Goal: Task Accomplishment & Management: Use online tool/utility

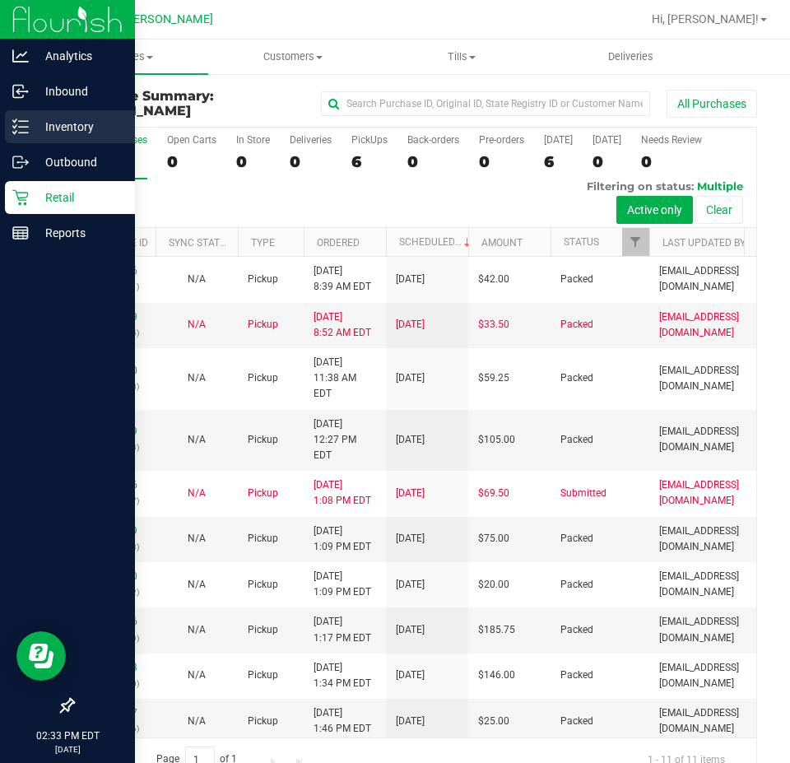
click at [26, 133] on line at bounding box center [23, 133] width 9 height 0
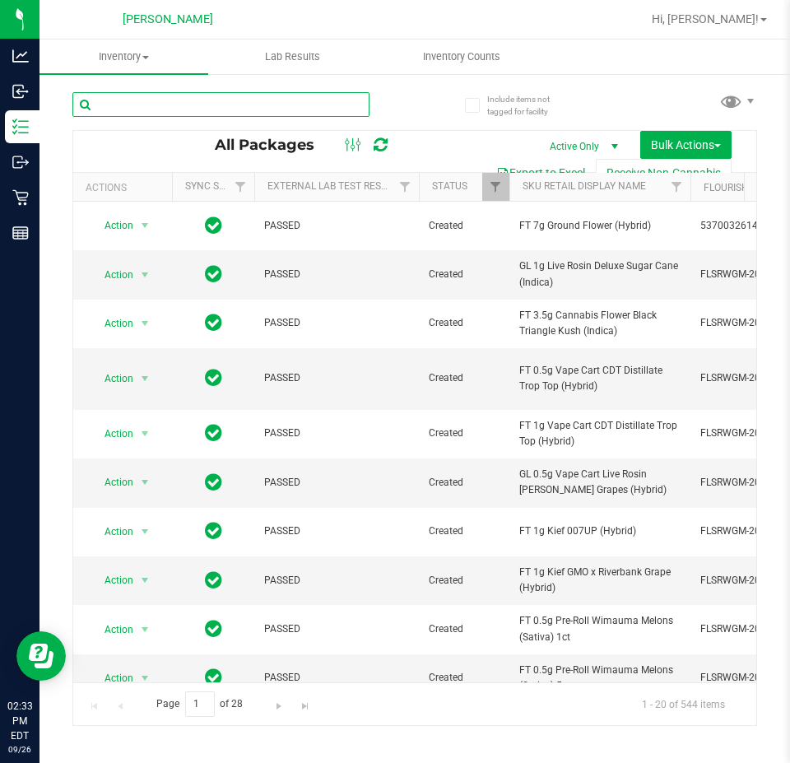
click at [175, 111] on input "text" at bounding box center [220, 104] width 297 height 25
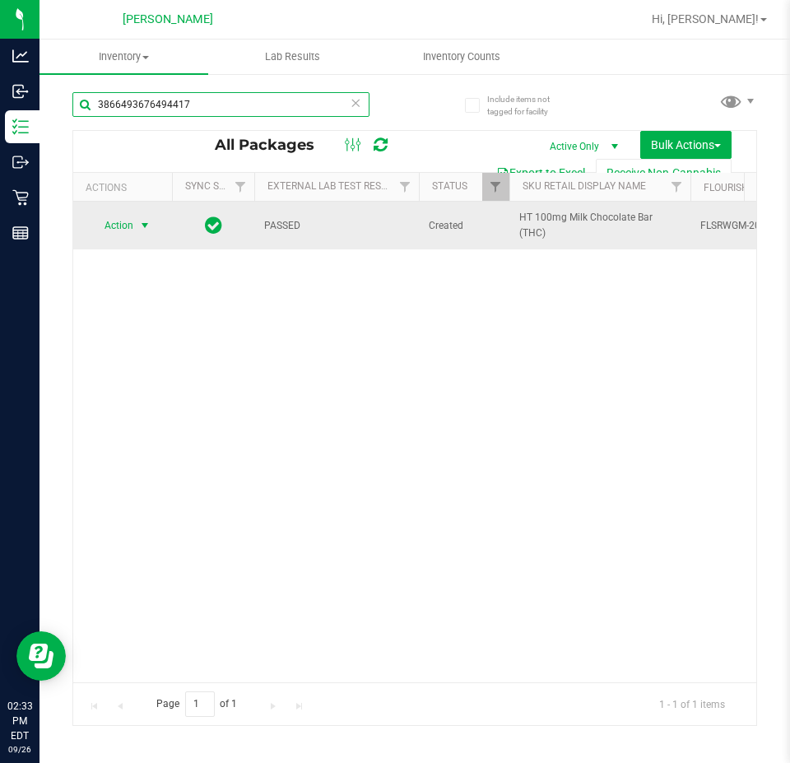
type input "3866493676494417"
click at [128, 218] on span "Action" at bounding box center [112, 225] width 44 height 23
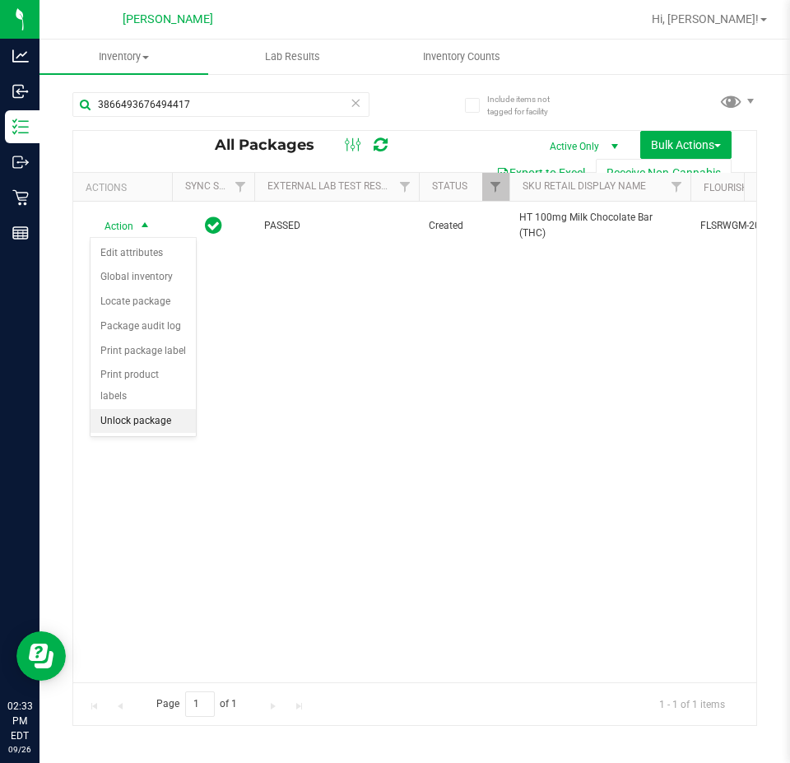
click at [131, 409] on li "Unlock package" at bounding box center [143, 421] width 105 height 25
